Goal: Use online tool/utility

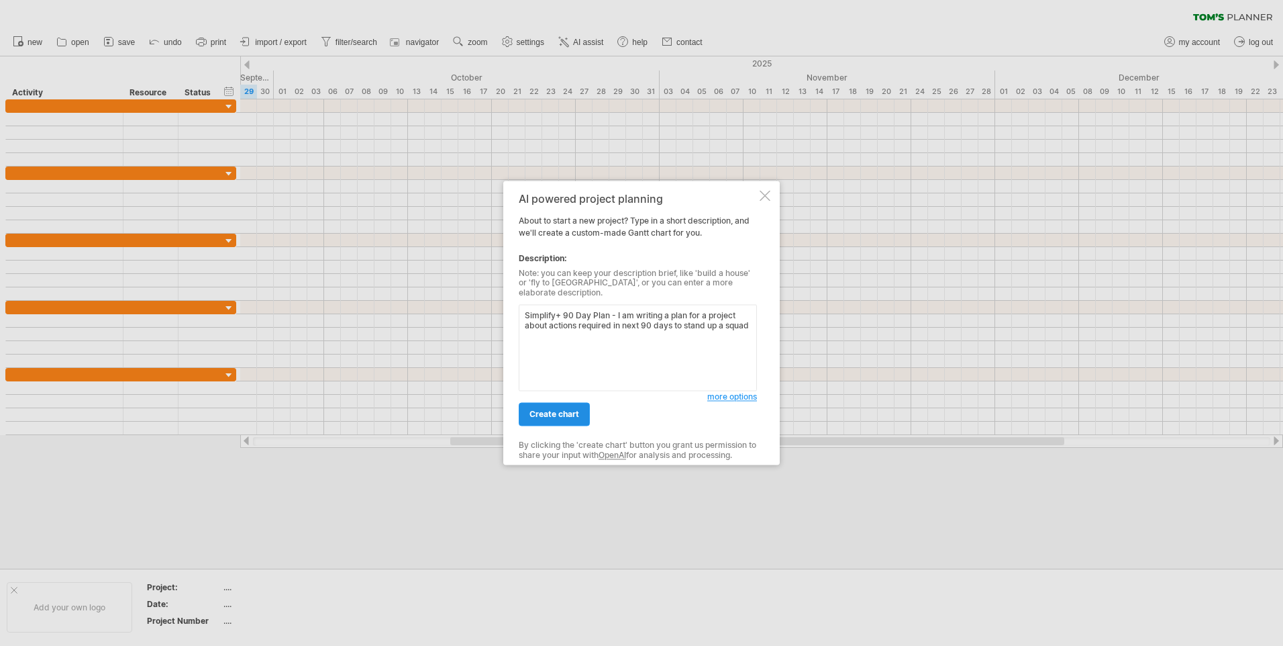
type textarea "Simplify+ 90 Day Plan - I am writing a plan for a project about actions require…"
click at [572, 409] on span "create chart" at bounding box center [555, 414] width 50 height 10
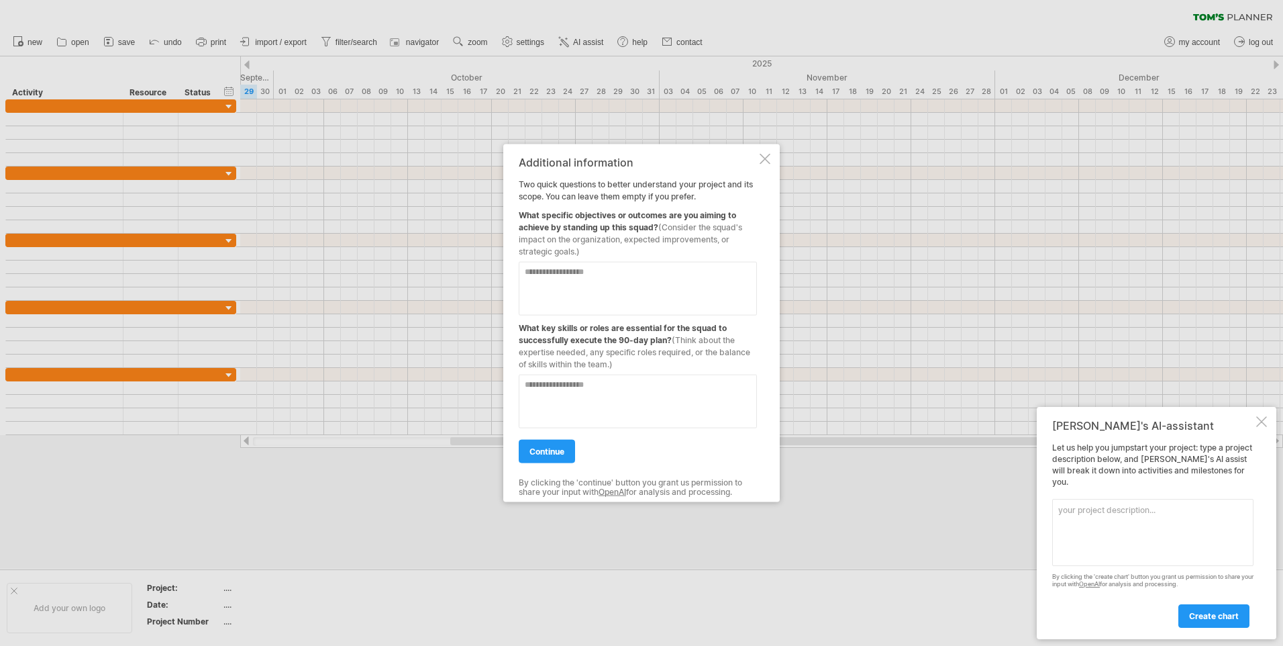
click at [1132, 517] on textarea at bounding box center [1152, 532] width 201 height 67
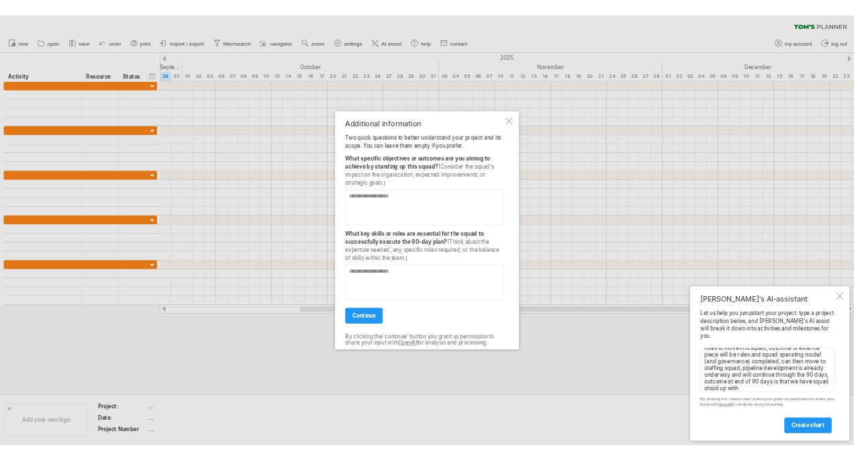
scroll to position [81, 0]
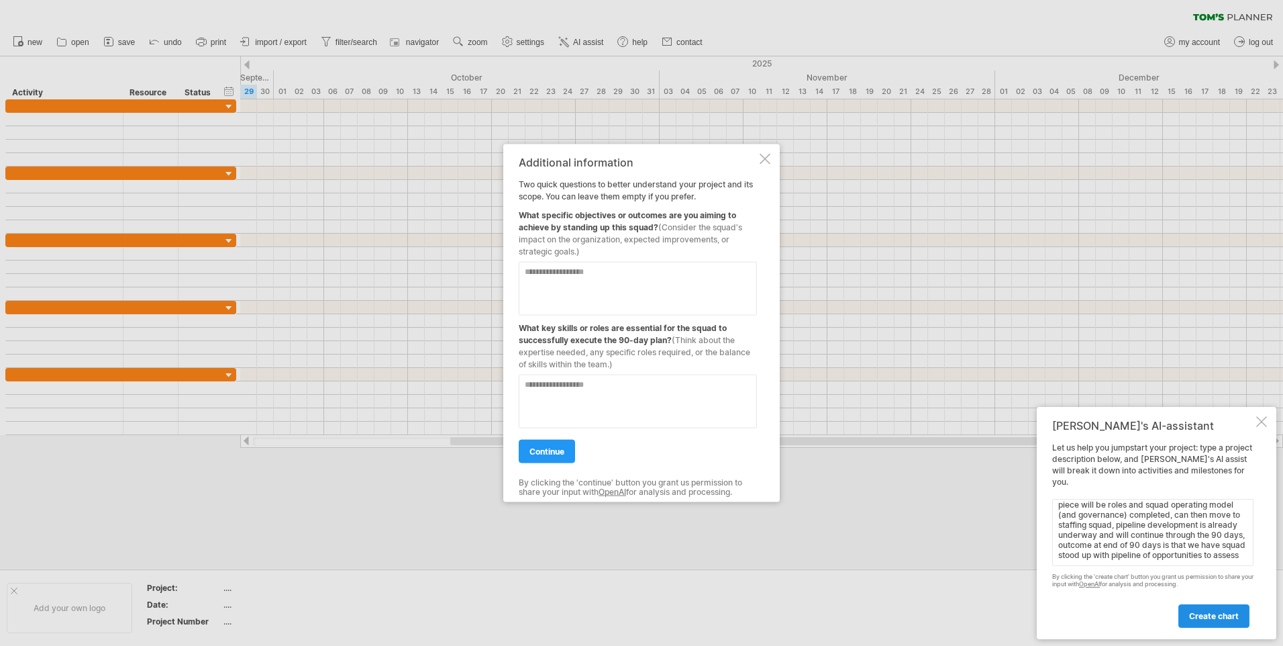
type textarea "stand up continuous delivery squad. First step was executive sponsor alignment …"
click at [1195, 613] on span "create chart" at bounding box center [1214, 616] width 50 height 10
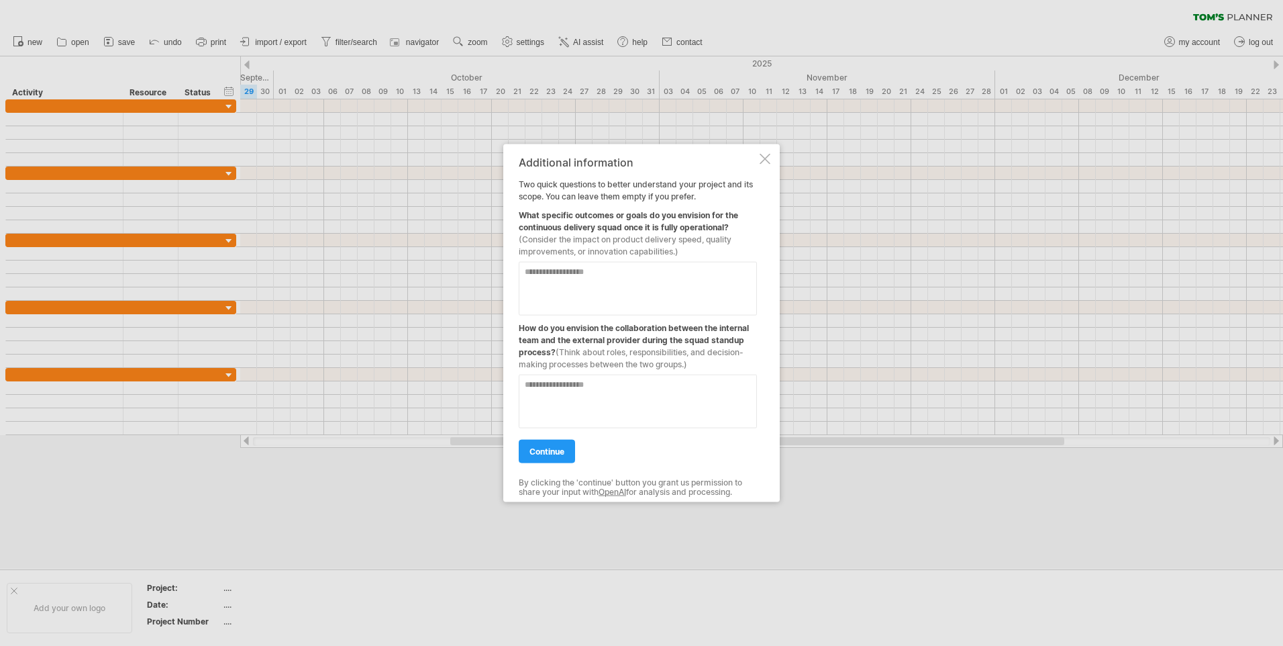
click at [650, 289] on textarea at bounding box center [638, 289] width 238 height 54
type textarea "**********"
click at [670, 400] on textarea at bounding box center [638, 402] width 238 height 54
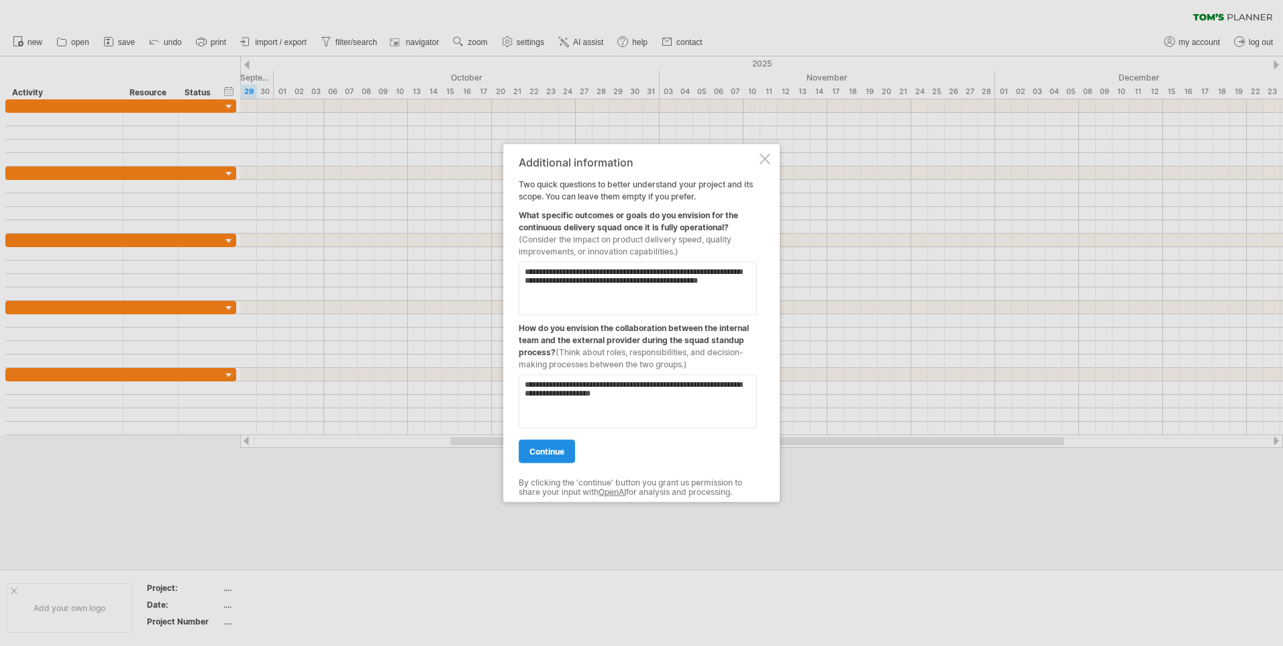
type textarea "**********"
click at [528, 448] on link "continue" at bounding box center [547, 451] width 56 height 23
